Goal: Transaction & Acquisition: Purchase product/service

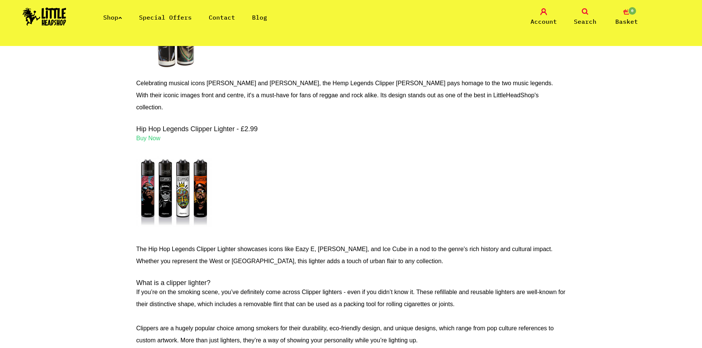
scroll to position [1055, 0]
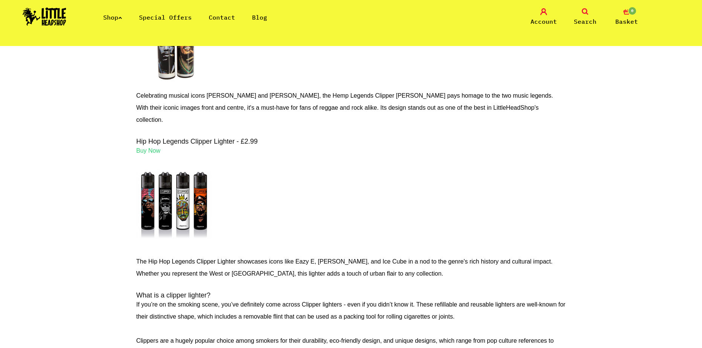
click at [159, 186] on img at bounding box center [173, 204] width 75 height 94
click at [150, 147] on span "Buy Now" at bounding box center [148, 150] width 24 height 6
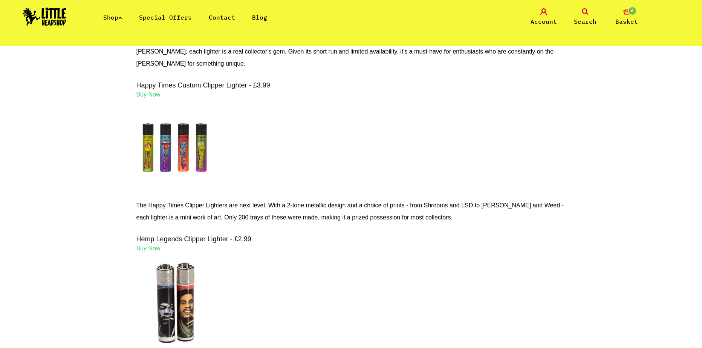
scroll to position [791, 0]
drag, startPoint x: 319, startPoint y: 251, endPoint x: 333, endPoint y: 261, distance: 17.6
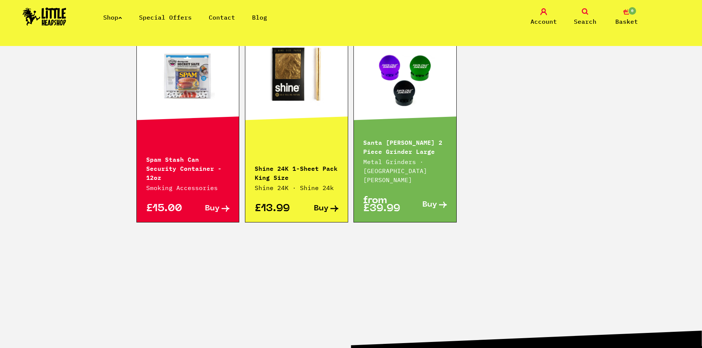
scroll to position [377, 0]
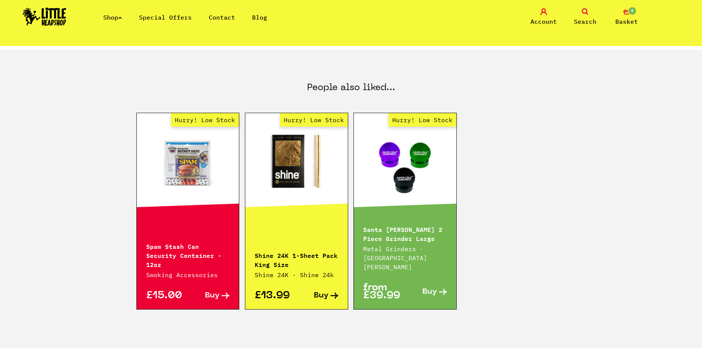
click at [210, 191] on link "Hurry! Low Stock" at bounding box center [188, 163] width 102 height 75
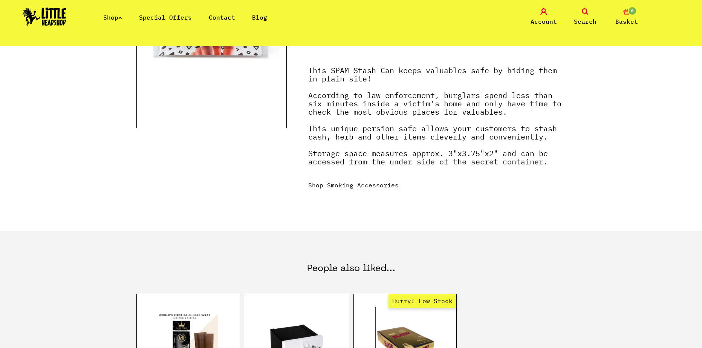
scroll to position [452, 0]
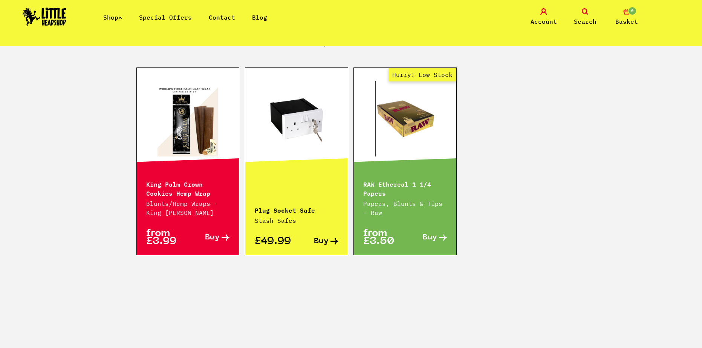
click at [54, 23] on img at bounding box center [45, 17] width 44 height 18
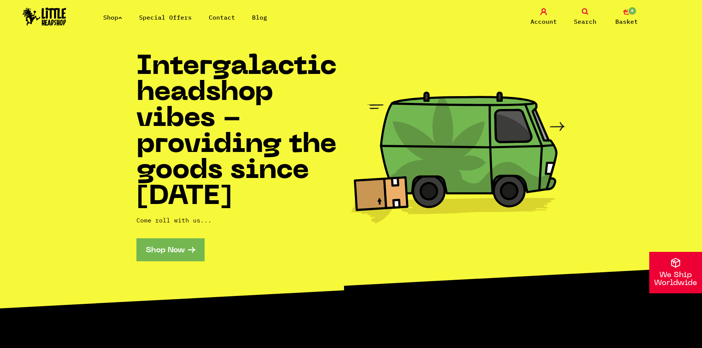
click at [188, 248] on link "Shop Now" at bounding box center [170, 249] width 68 height 23
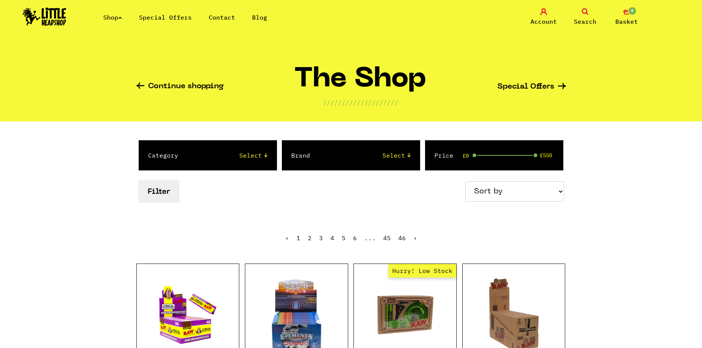
click at [122, 18] on icon at bounding box center [120, 17] width 4 height 3
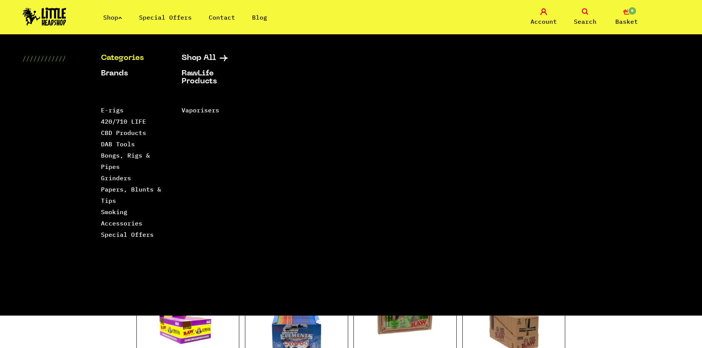
click at [122, 18] on icon at bounding box center [120, 17] width 4 height 3
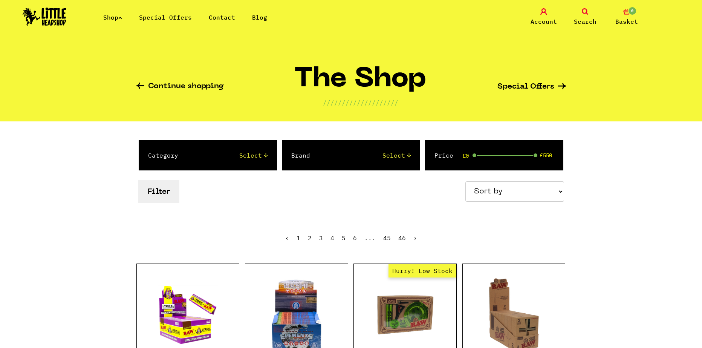
click at [150, 17] on link "Special Offers" at bounding box center [165, 18] width 53 height 8
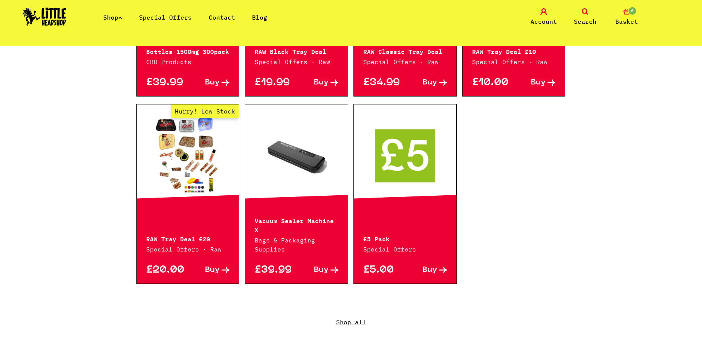
scroll to position [452, 0]
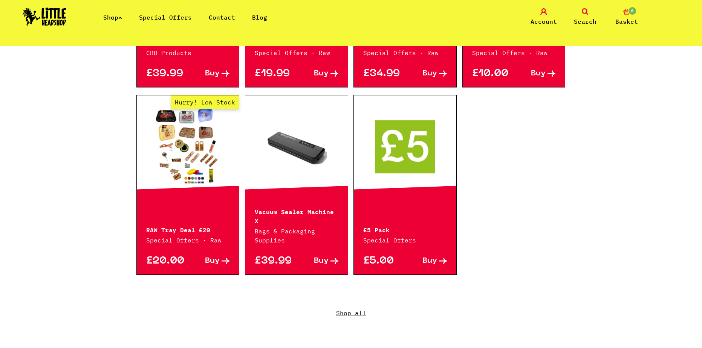
click at [307, 159] on link at bounding box center [296, 146] width 102 height 75
click at [181, 166] on link "Hurry! Low Stock" at bounding box center [188, 146] width 102 height 75
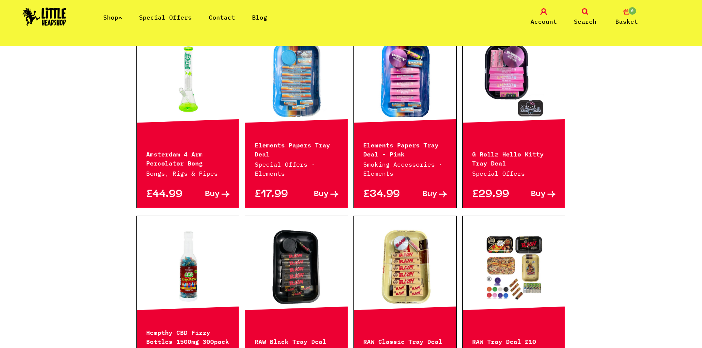
scroll to position [113, 0]
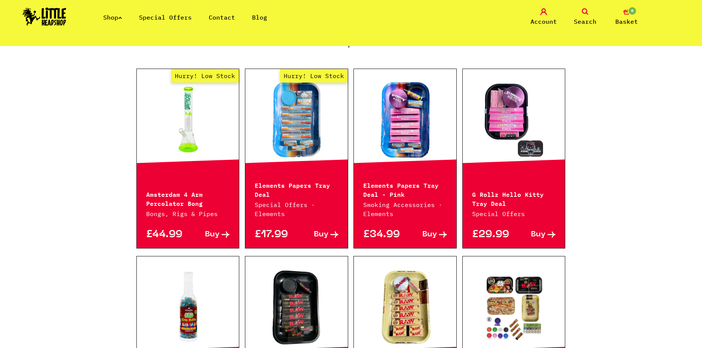
click at [436, 292] on link at bounding box center [405, 306] width 102 height 75
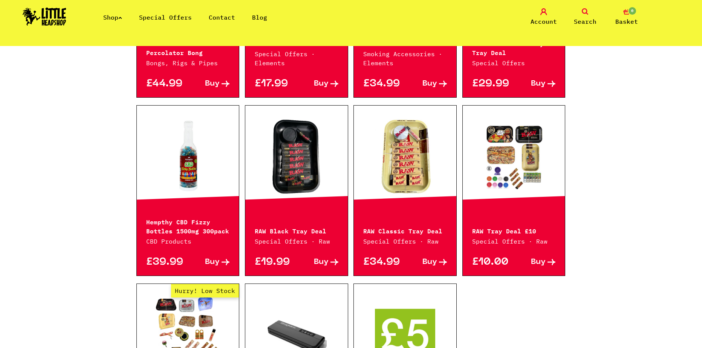
scroll to position [38, 0]
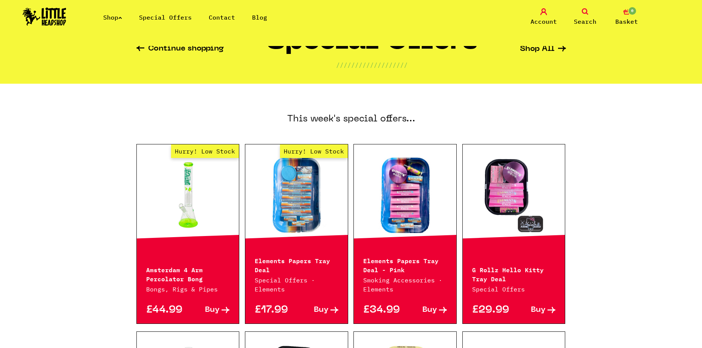
click at [122, 18] on icon at bounding box center [120, 17] width 4 height 3
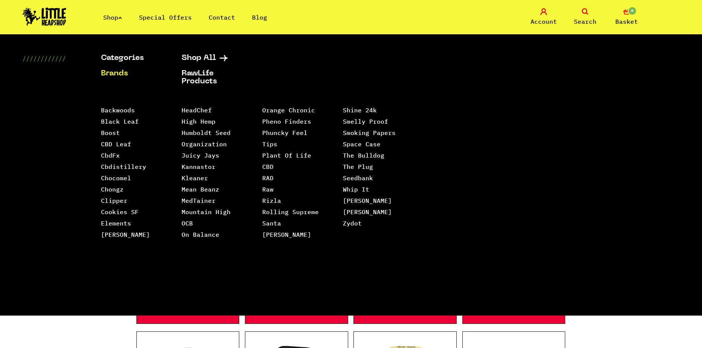
click at [123, 72] on link "Brands" at bounding box center [132, 74] width 62 height 8
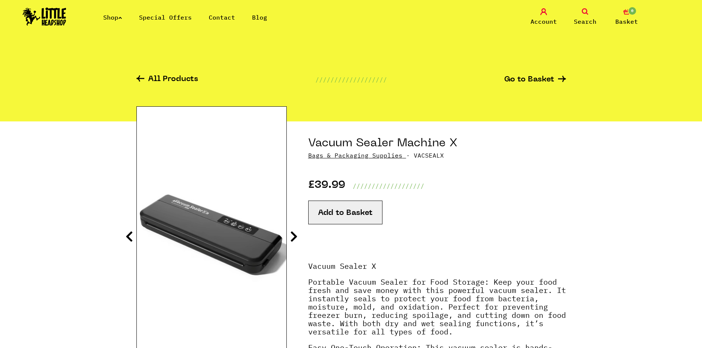
click at [294, 239] on icon at bounding box center [294, 236] width 8 height 12
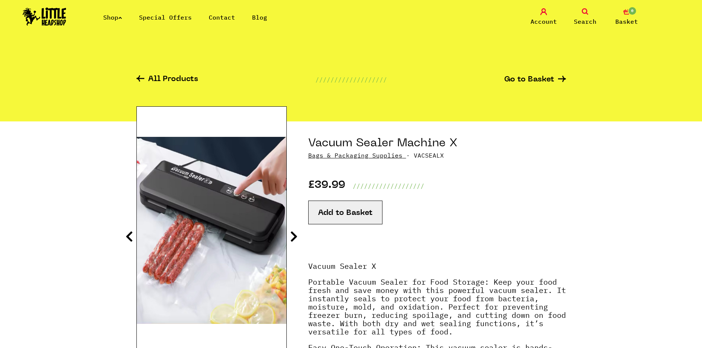
click at [294, 239] on icon at bounding box center [294, 236] width 8 height 12
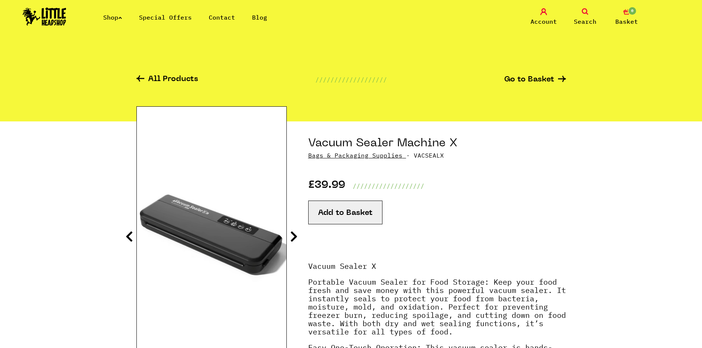
click at [294, 239] on icon at bounding box center [294, 236] width 8 height 12
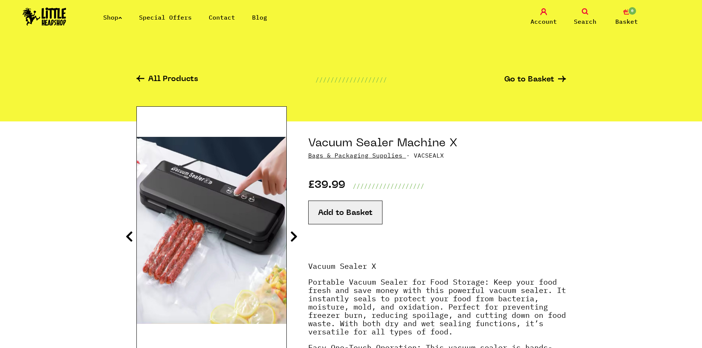
click at [131, 232] on icon at bounding box center [129, 236] width 8 height 12
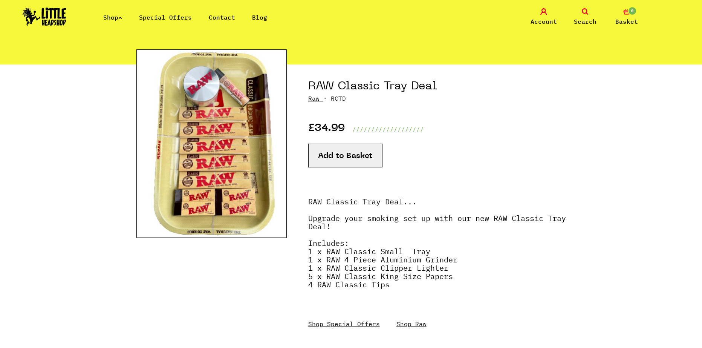
scroll to position [75, 0]
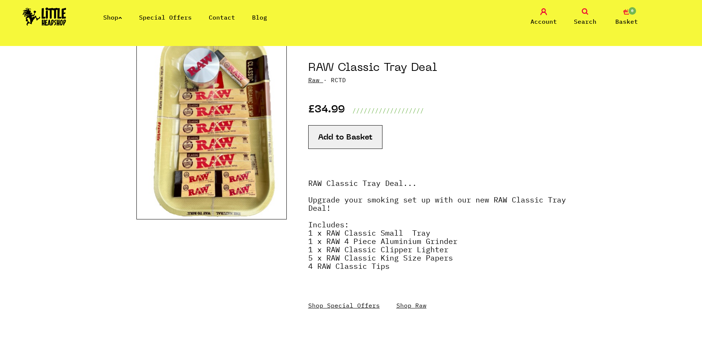
drag, startPoint x: 309, startPoint y: 238, endPoint x: 300, endPoint y: 222, distance: 18.6
